Goal: Entertainment & Leisure: Consume media (video, audio)

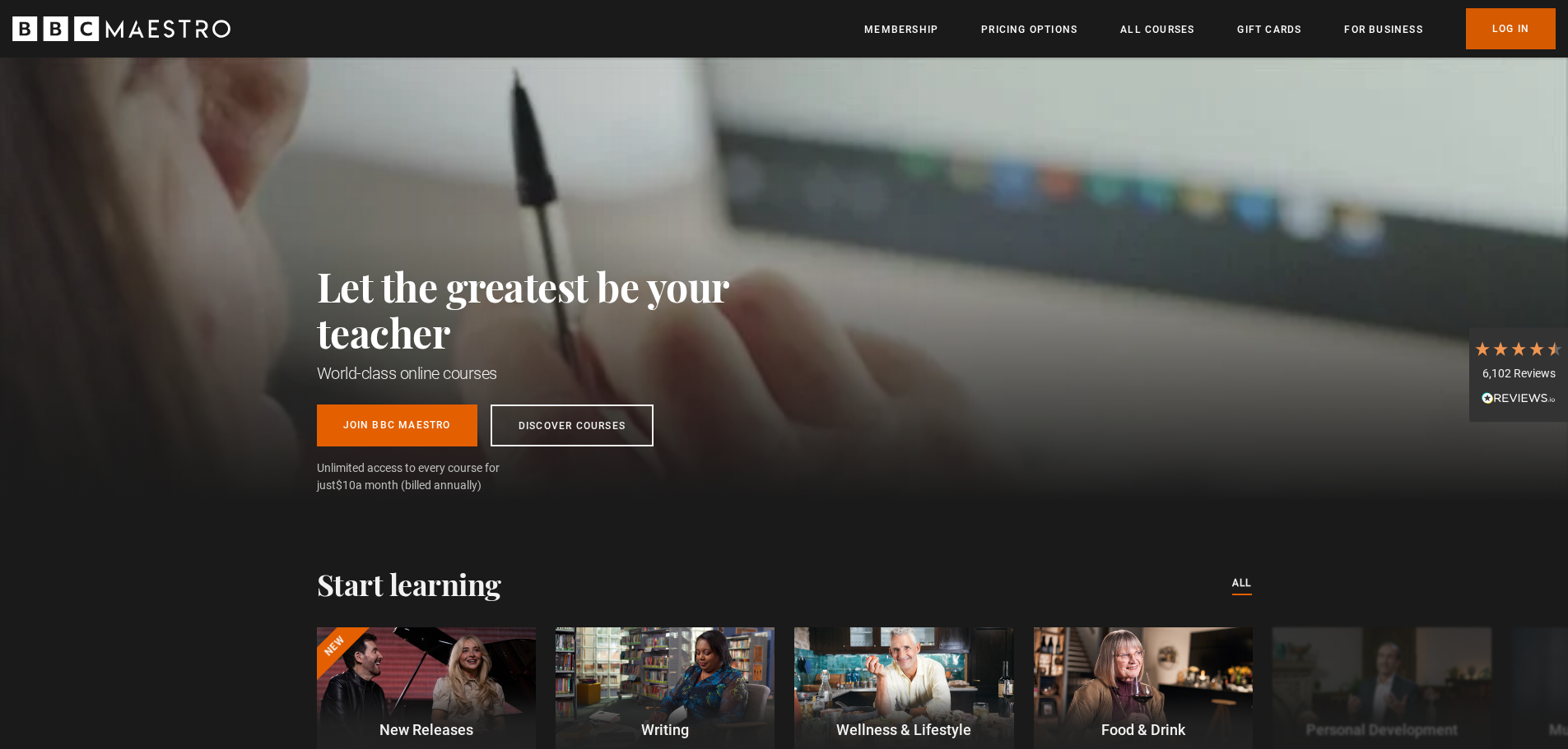
click at [1494, 22] on link "Log In" at bounding box center [1510, 29] width 90 height 41
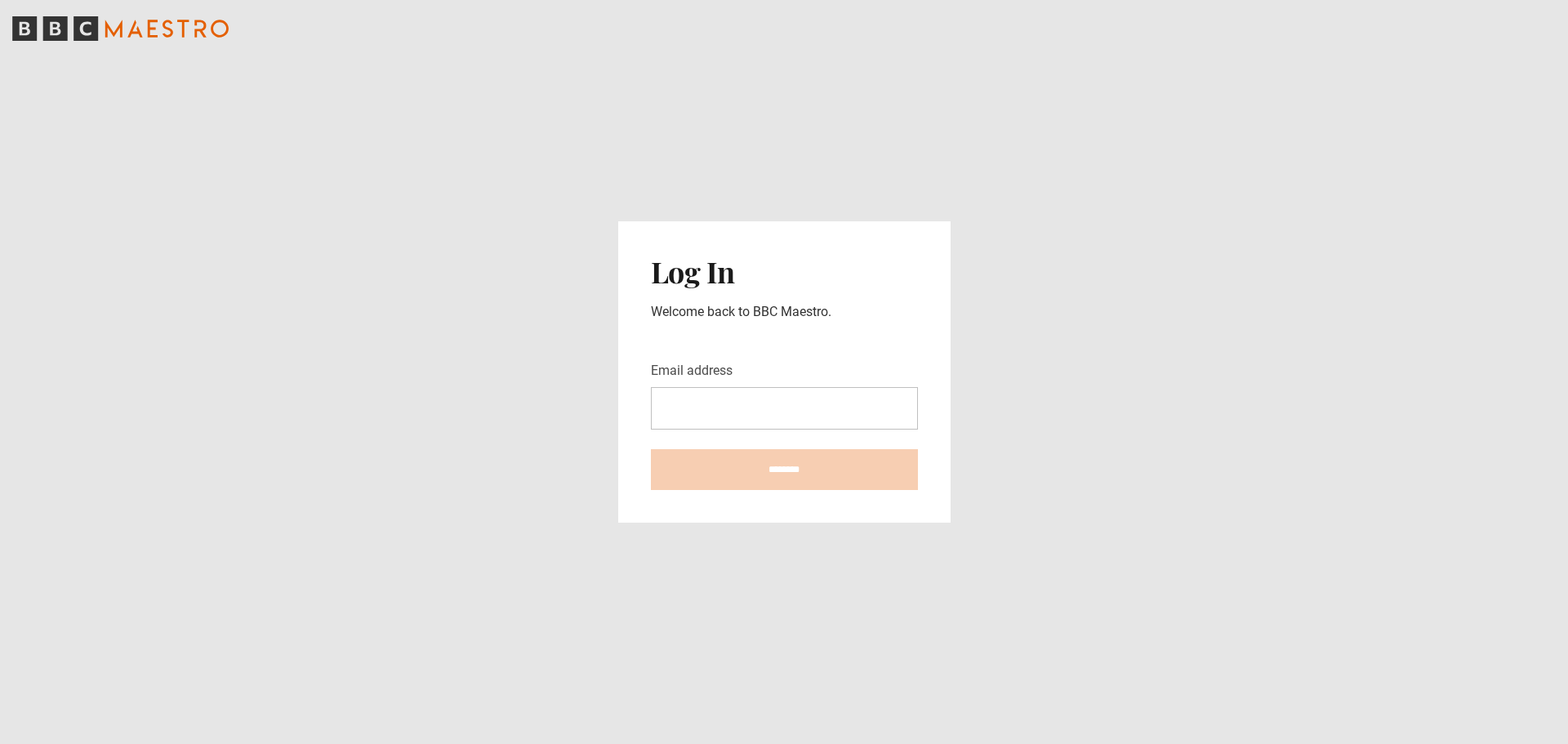
type input "**********"
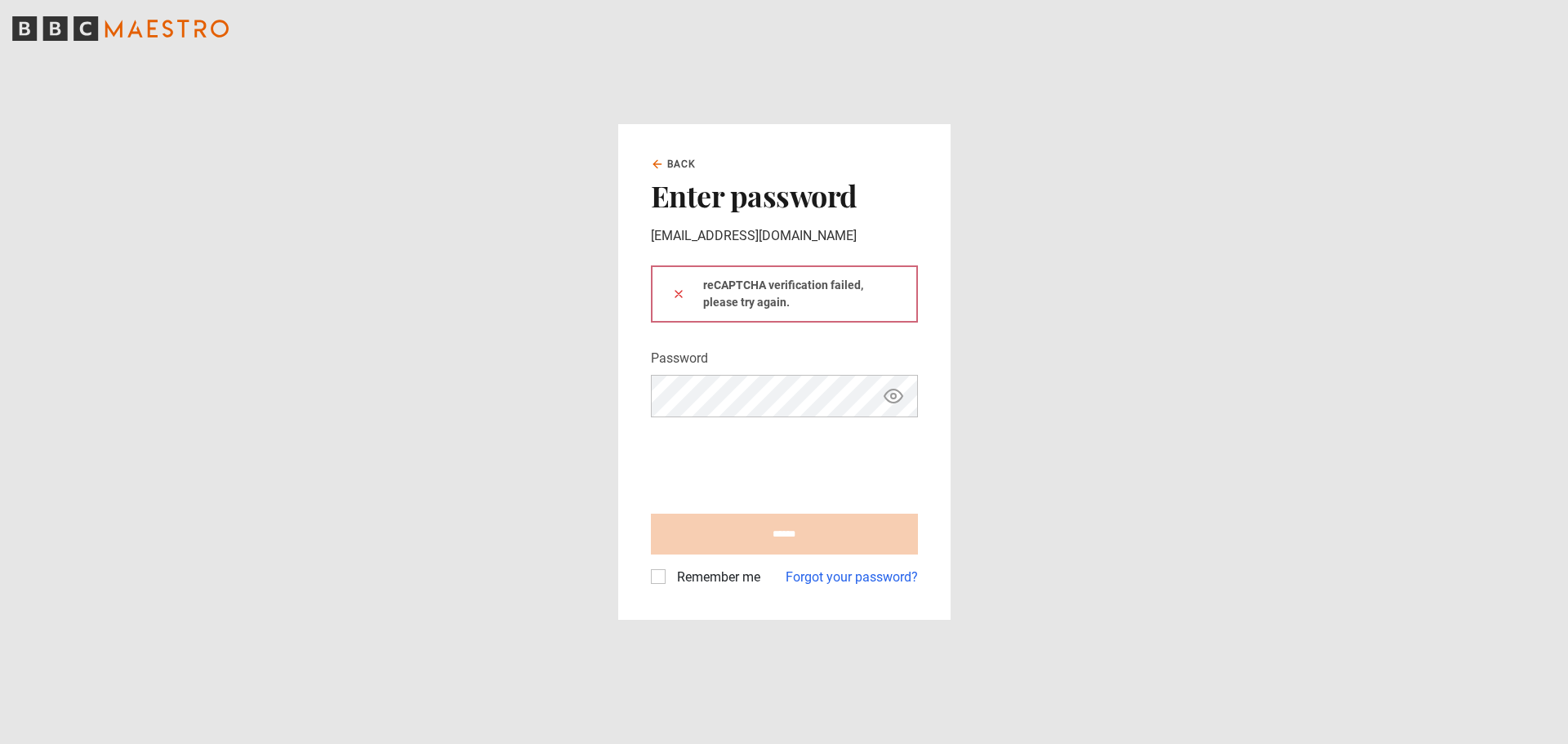
click at [670, 578] on label "Remember me" at bounding box center [715, 577] width 90 height 20
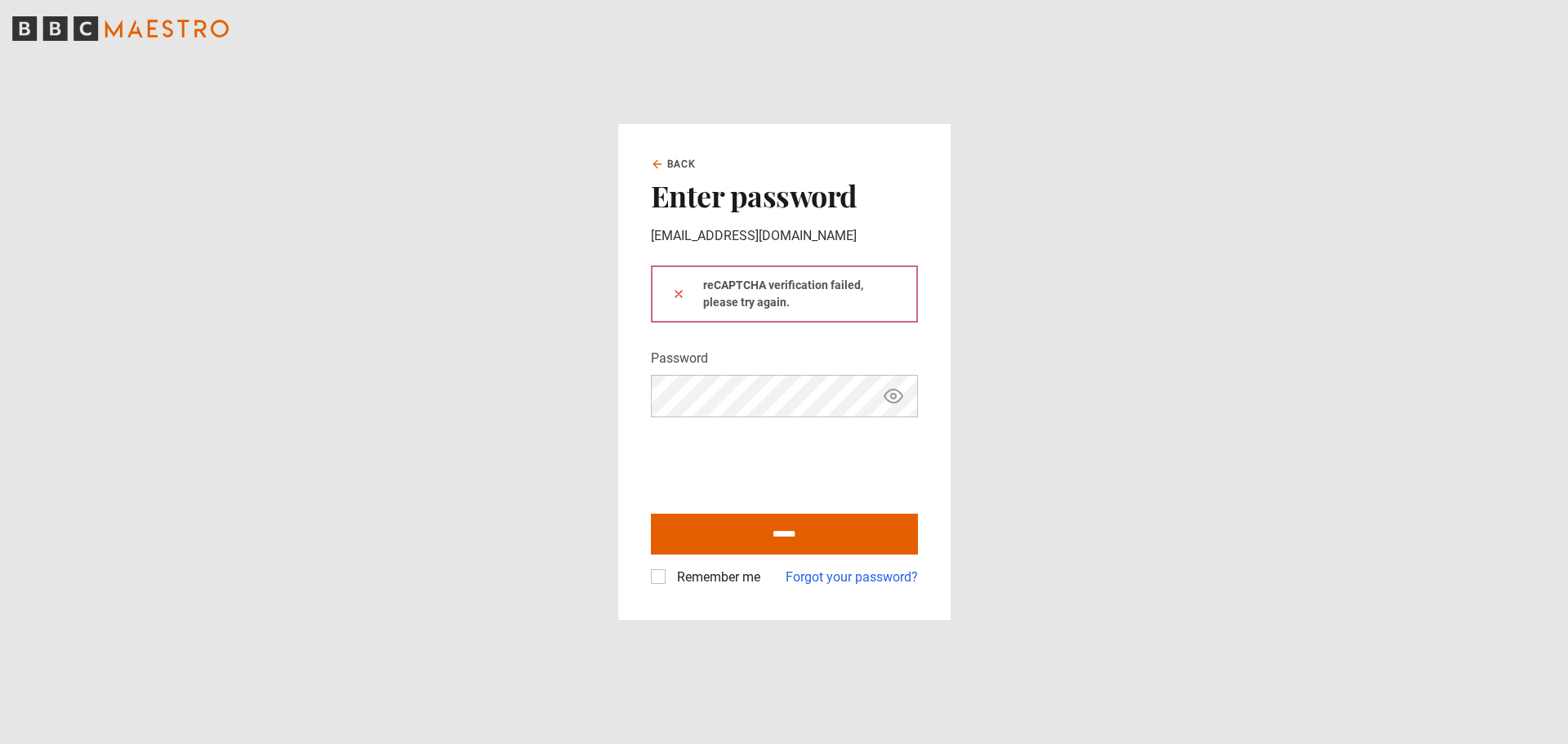
type input "**********"
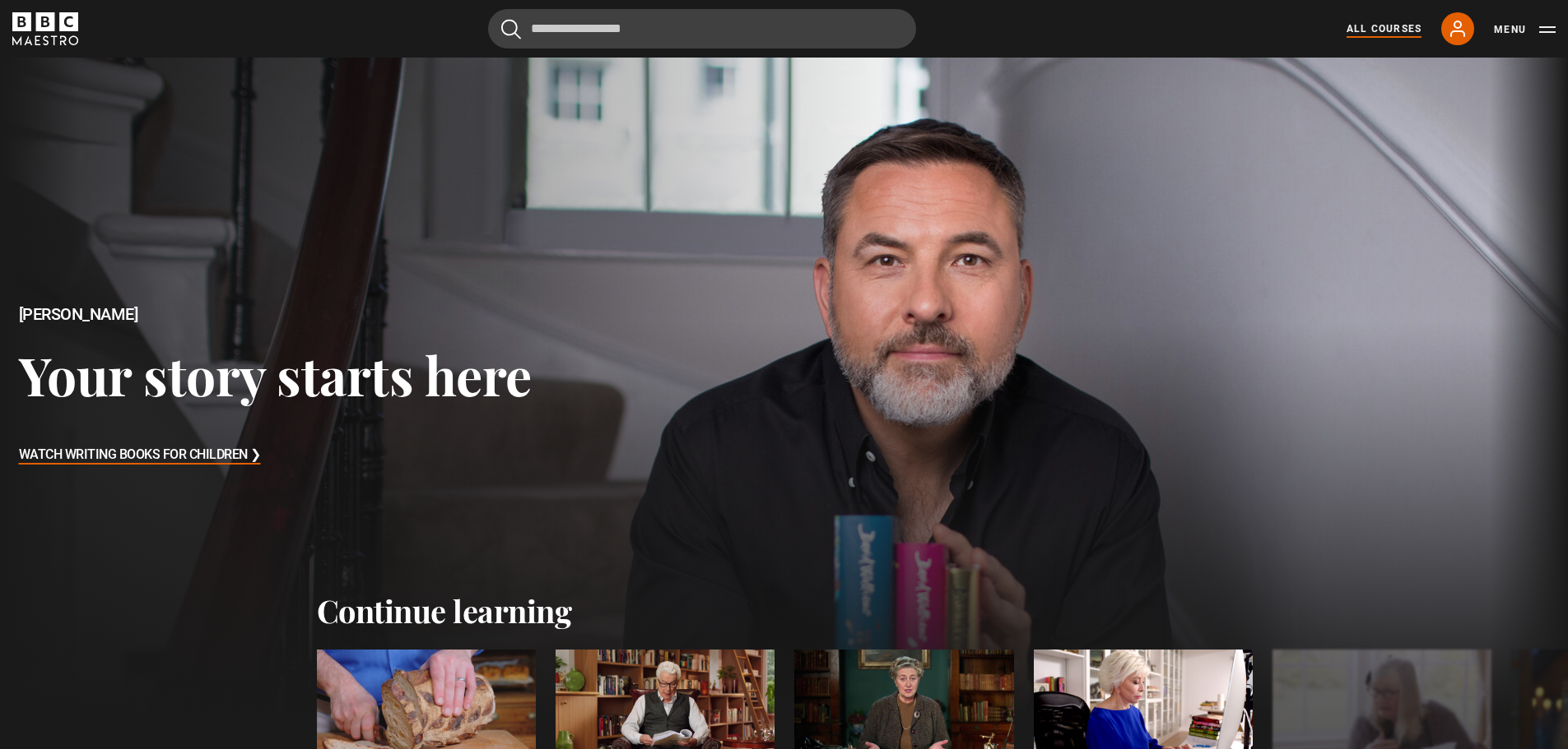
click at [1374, 32] on link "All Courses" at bounding box center [1384, 29] width 75 height 15
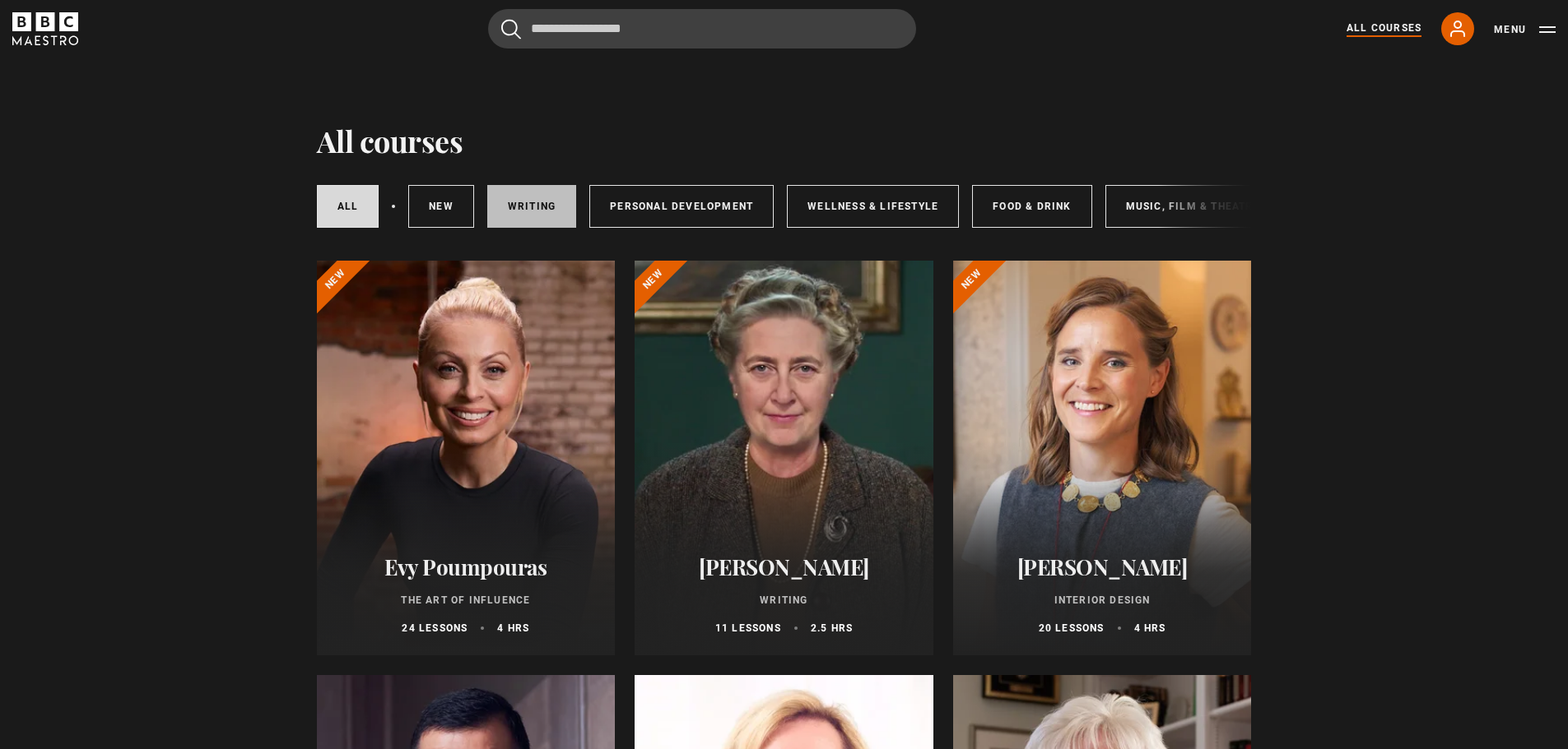
click at [549, 202] on link "Writing" at bounding box center [532, 207] width 89 height 43
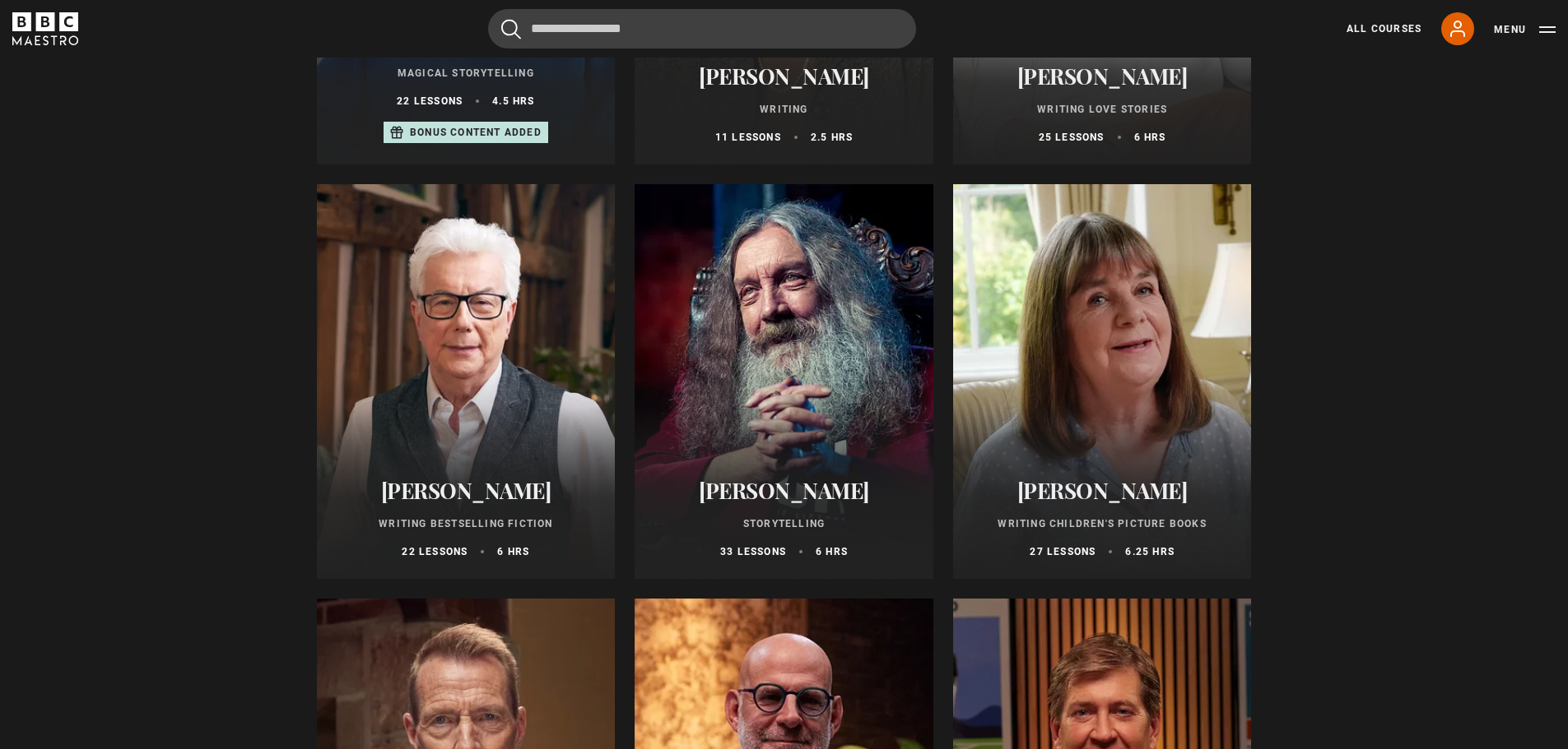
scroll to position [492, 0]
click at [525, 281] on div at bounding box center [466, 381] width 299 height 395
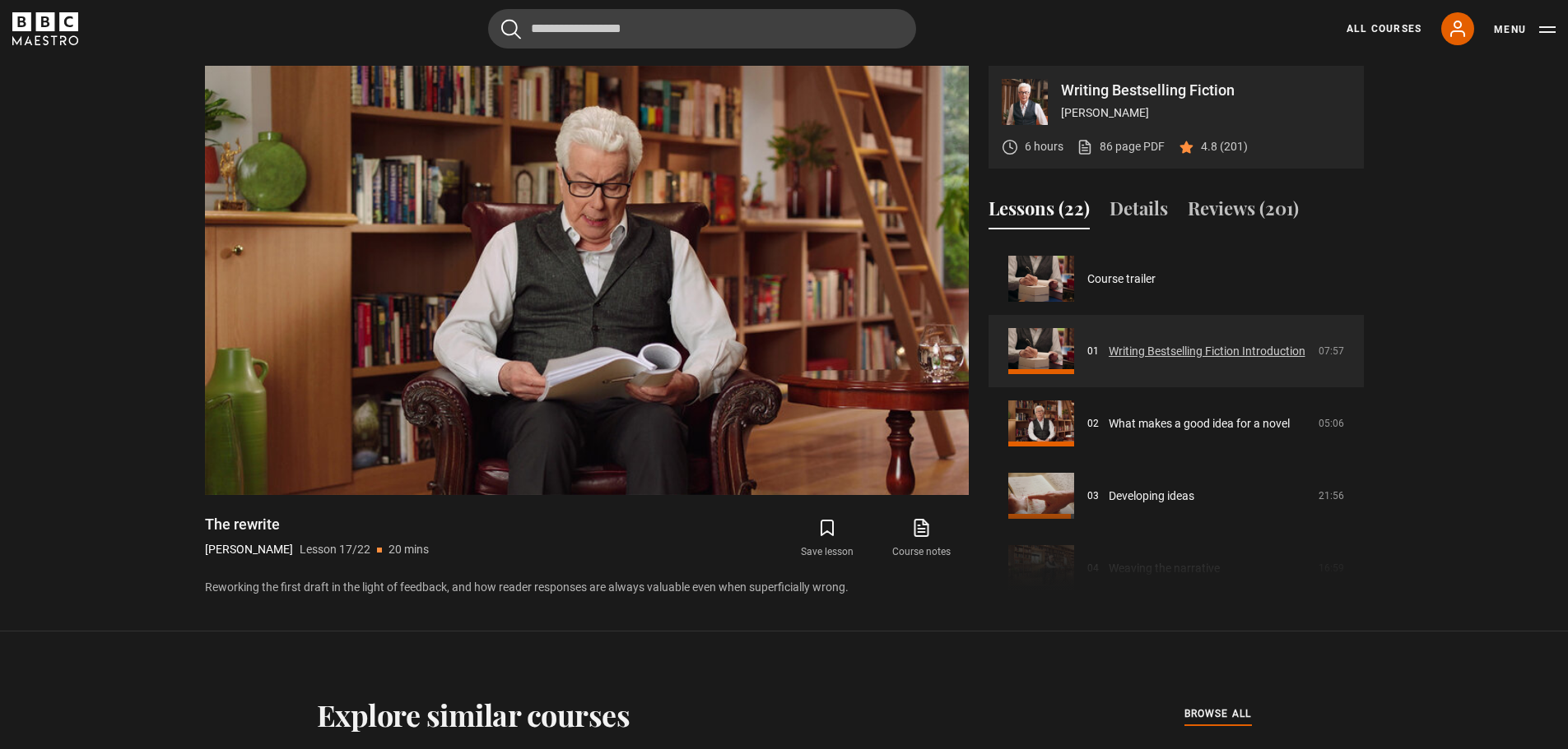
click at [1208, 360] on link "Writing Bestselling Fiction Introduction" at bounding box center [1206, 351] width 197 height 17
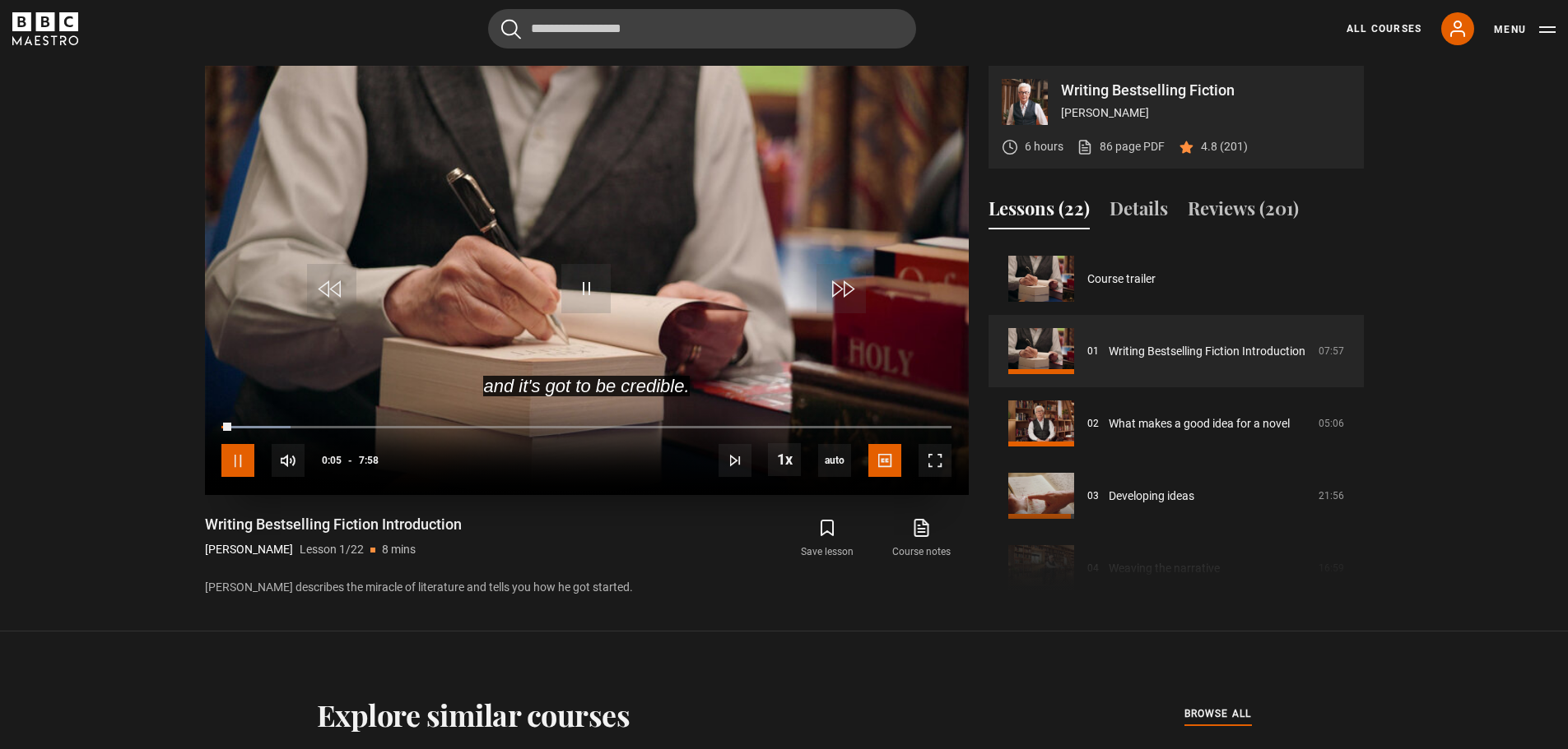
click at [236, 458] on span "Video Player" at bounding box center [238, 461] width 33 height 33
click at [583, 284] on span "Video Player" at bounding box center [586, 289] width 49 height 49
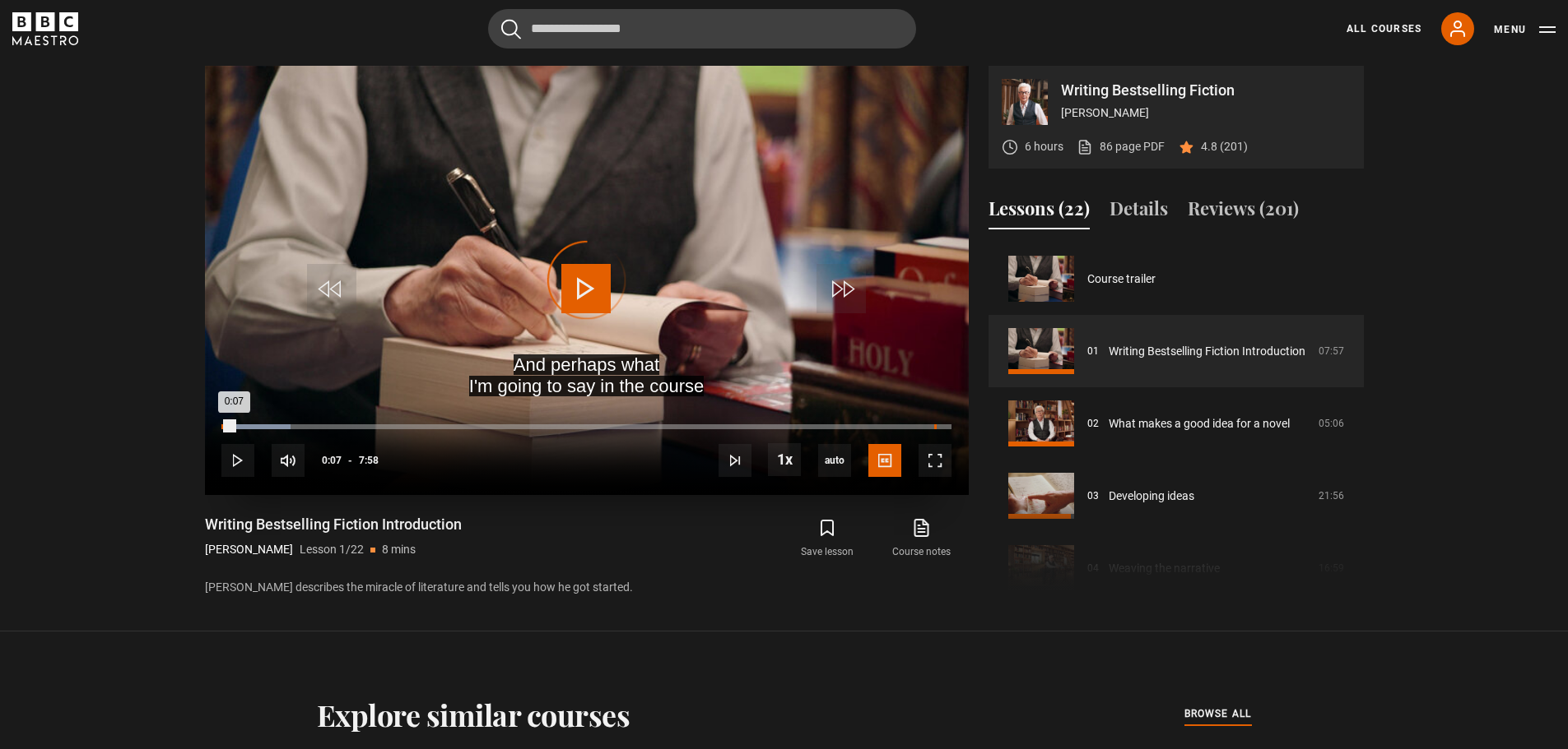
click at [934, 426] on div "7:47" at bounding box center [935, 427] width 2 height 5
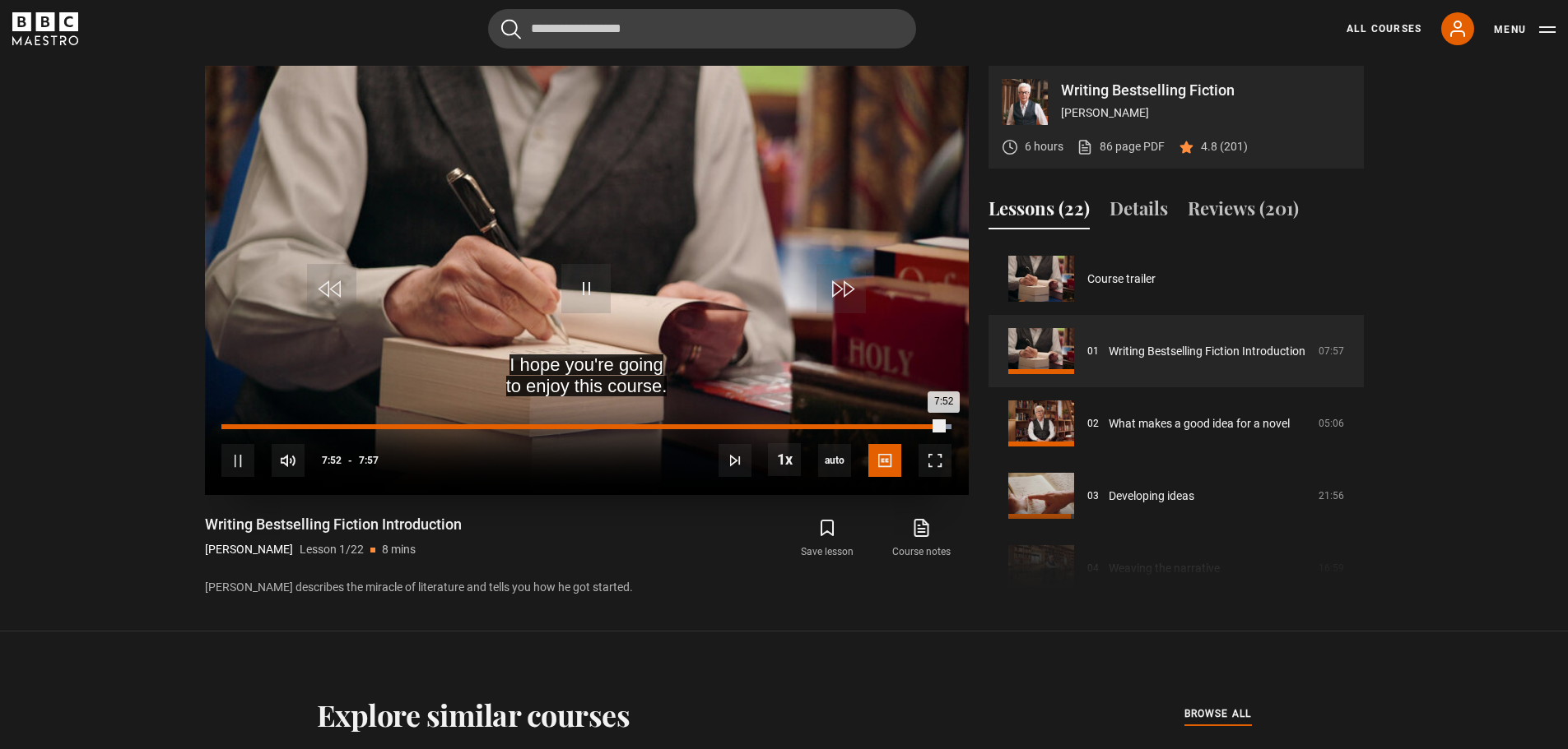
click at [903, 426] on div "Loaded : 100.00% 7:26 7:52" at bounding box center [586, 427] width 729 height 5
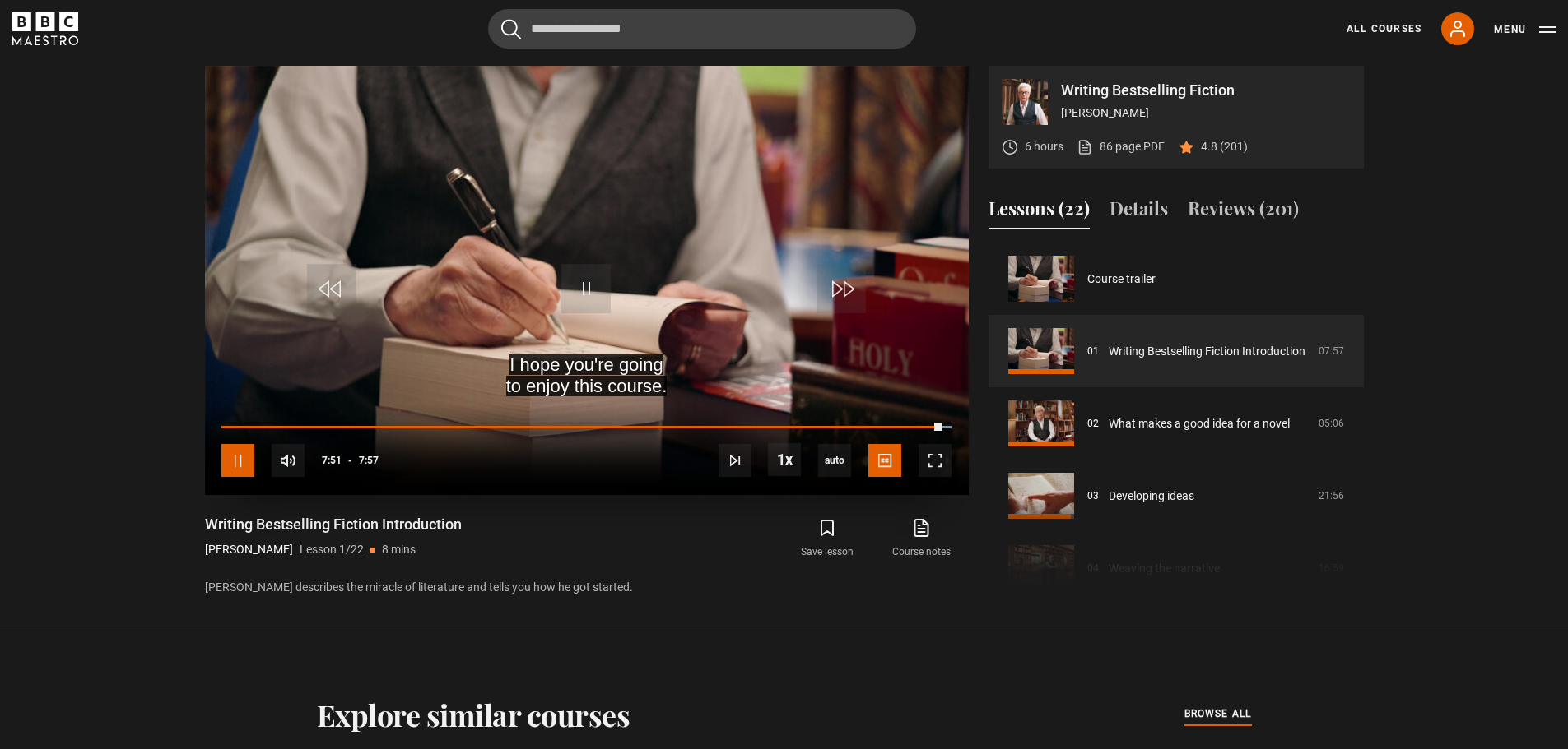
click at [235, 459] on span "Video Player" at bounding box center [238, 461] width 33 height 33
click at [575, 286] on span "Video Player" at bounding box center [586, 289] width 49 height 49
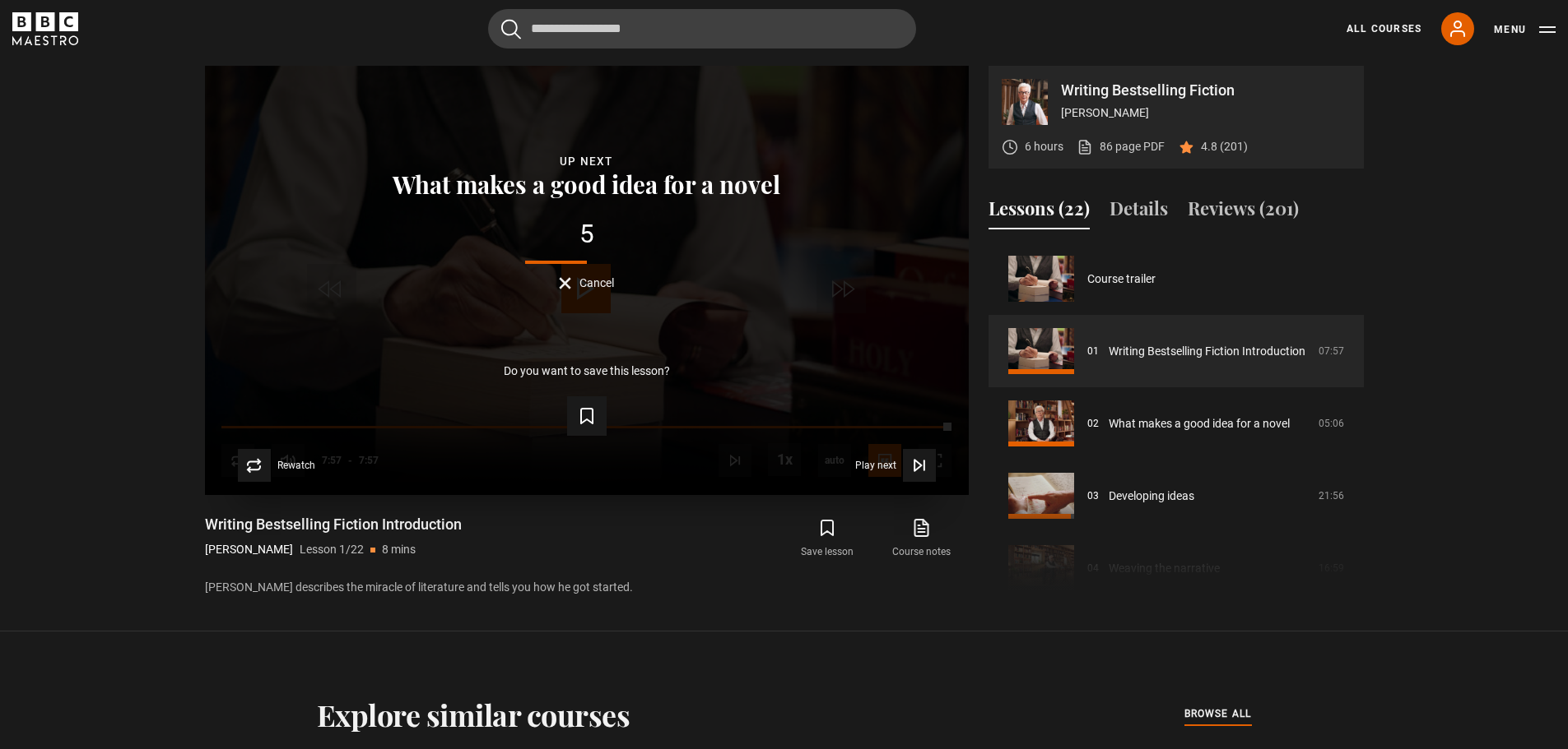
click at [562, 283] on button "Cancel" at bounding box center [586, 283] width 55 height 12
